Goal: Find specific page/section: Find specific page/section

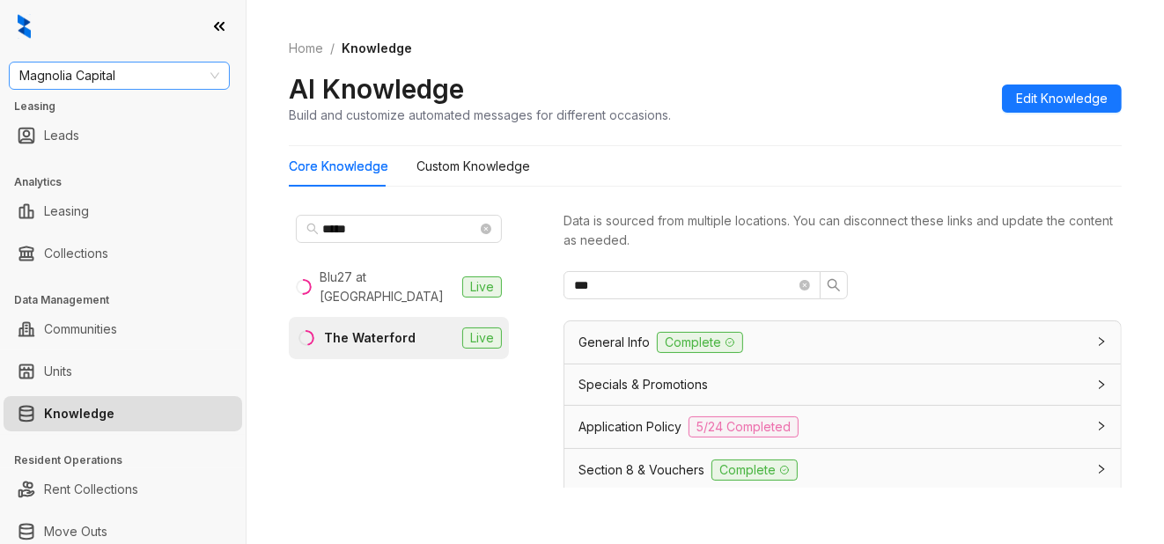
scroll to position [769, 0]
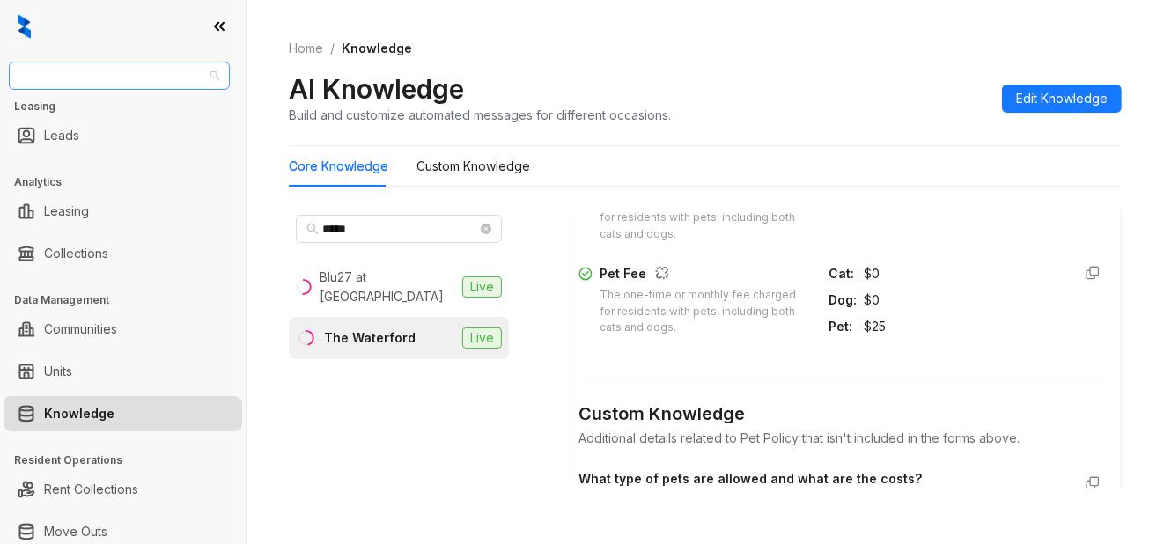
click at [159, 74] on span "Magnolia Capital" at bounding box center [119, 76] width 200 height 26
type input "****"
click at [135, 107] on div "[GEOGRAPHIC_DATA]" at bounding box center [119, 110] width 193 height 19
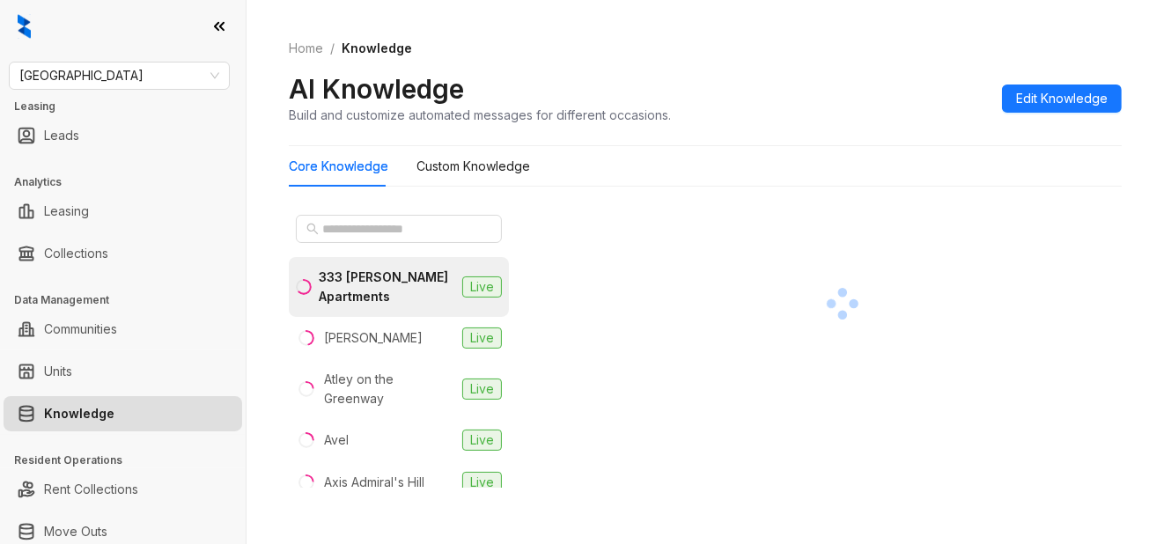
click at [794, 65] on div "Home / Knowledge AI Knowledge Build and customize automated messages for differ…" at bounding box center [705, 82] width 833 height 129
click at [382, 232] on input "text" at bounding box center [399, 228] width 155 height 19
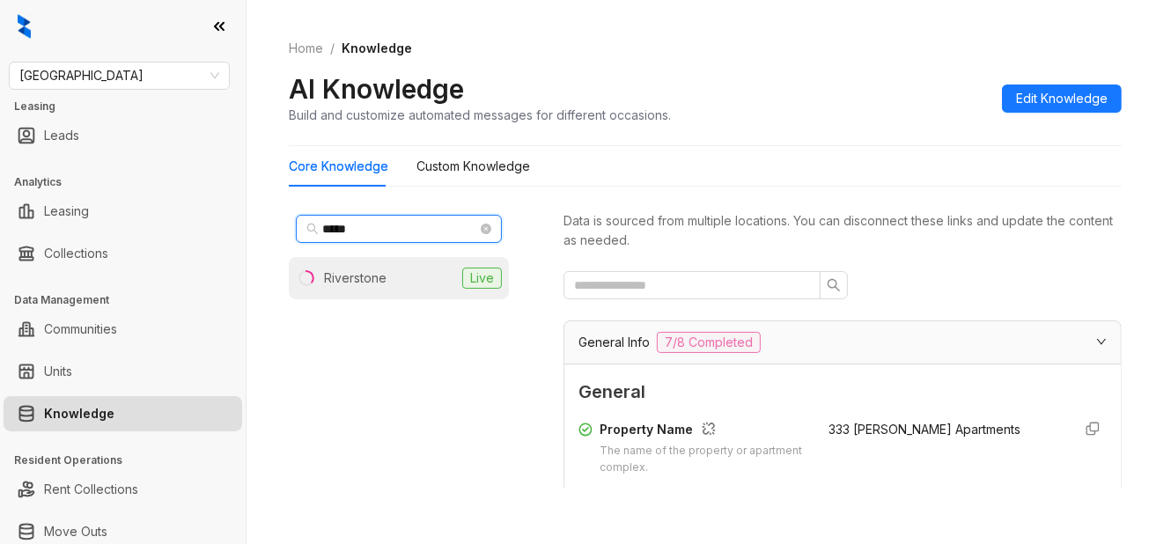
type input "*****"
click at [437, 286] on li "Riverstone Live" at bounding box center [399, 278] width 220 height 42
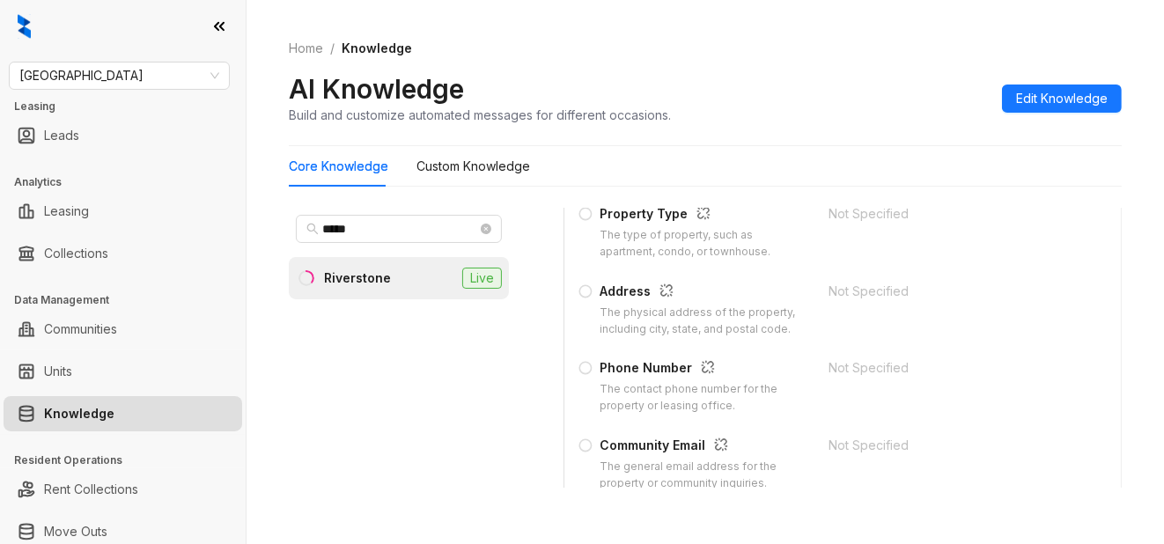
scroll to position [489, 0]
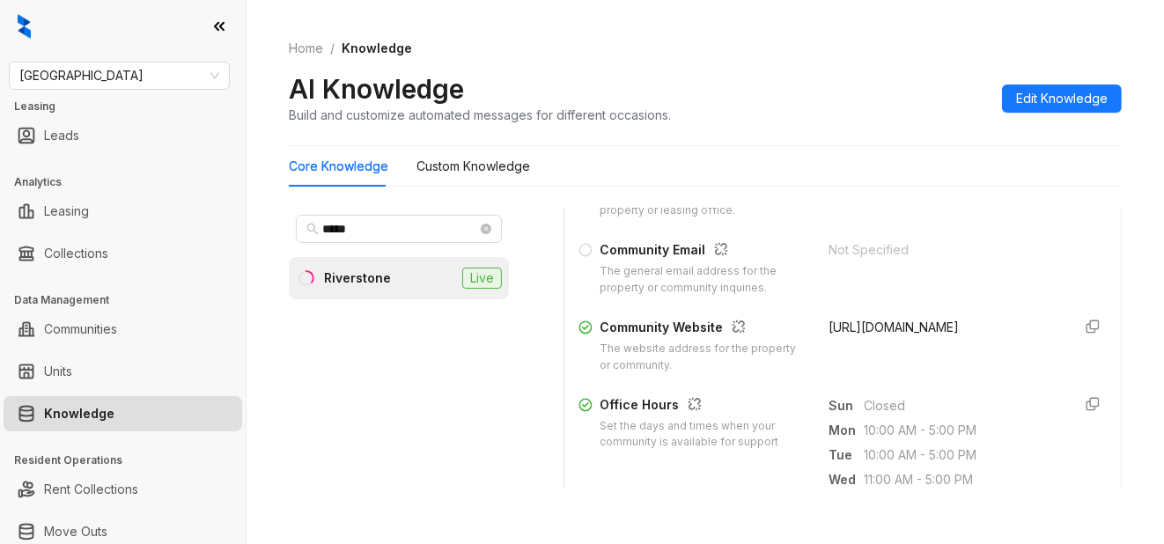
click at [842, 335] on span "[URL][DOMAIN_NAME]" at bounding box center [894, 327] width 130 height 15
copy form "[URL][DOMAIN_NAME]"
